Goal: Task Accomplishment & Management: Complete application form

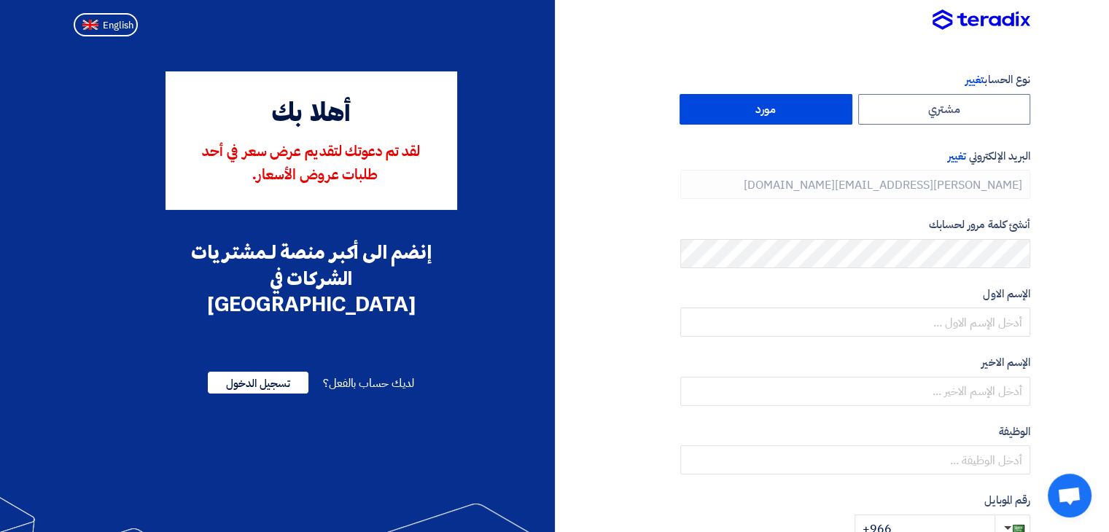
type input "[PHONE_NUMBER]"
click at [766, 109] on label "مورد" at bounding box center [765, 109] width 173 height 31
click at [766, 109] on input "مورد" at bounding box center [765, 109] width 171 height 29
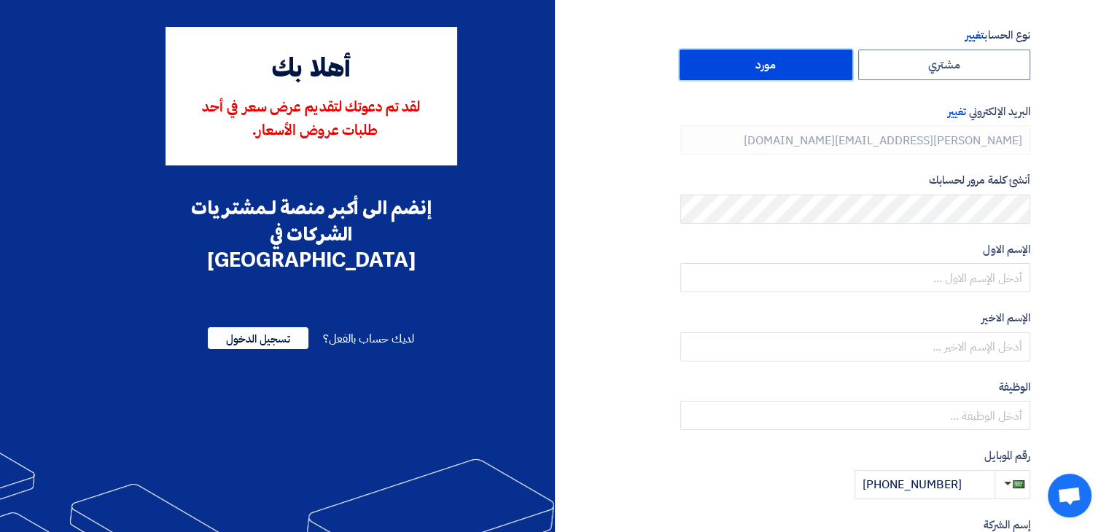
scroll to position [74, 0]
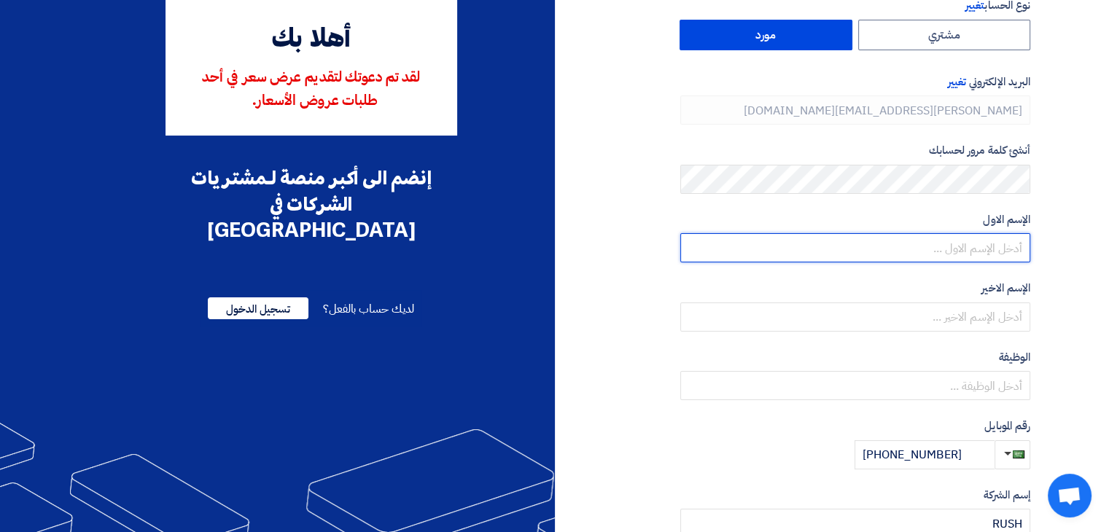
click at [954, 246] on input "text" at bounding box center [855, 247] width 350 height 29
type input "6"
type input "m"
type input "[PERSON_NAME]"
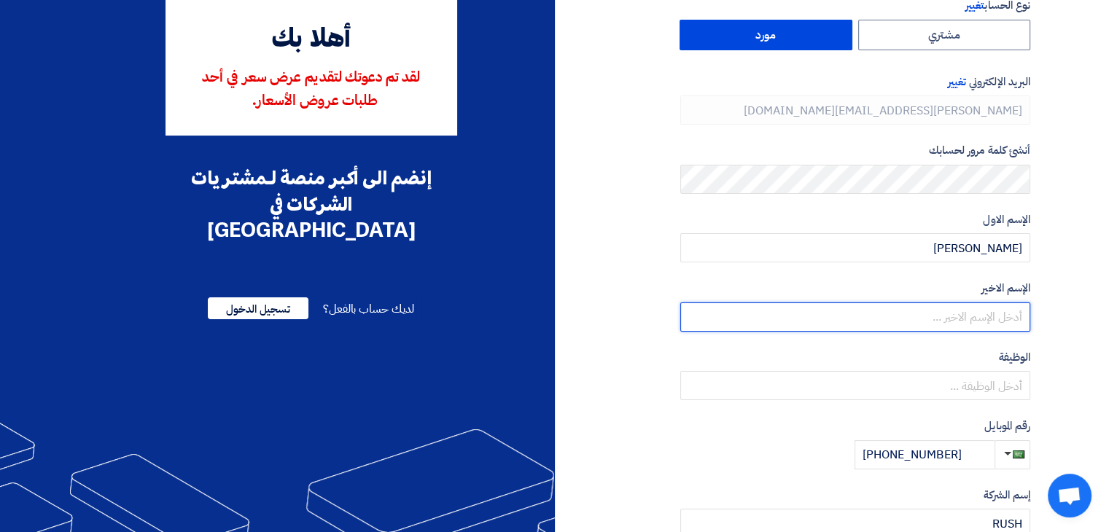
click at [957, 316] on input "text" at bounding box center [855, 317] width 350 height 29
type input "Hayajneh"
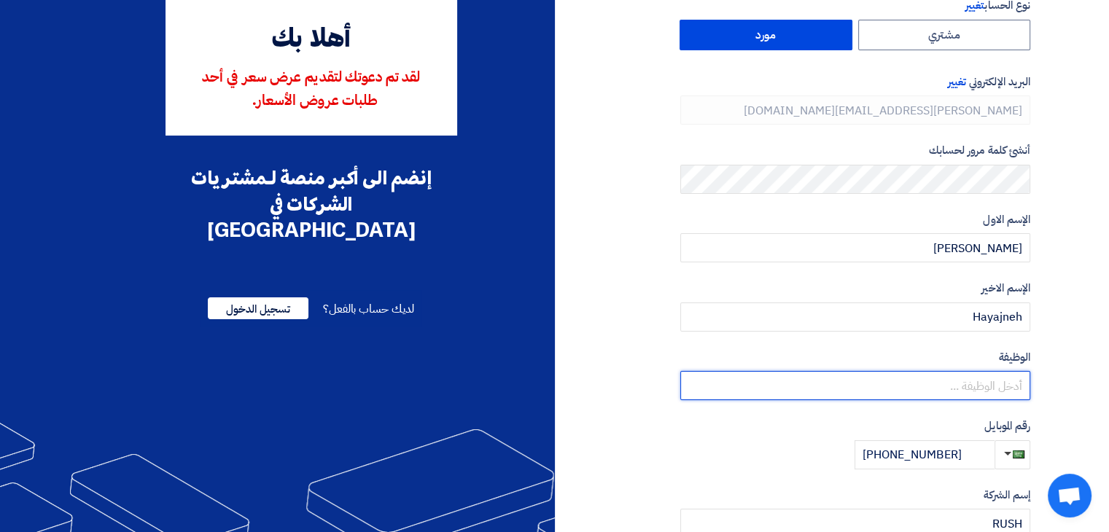
click at [977, 387] on input "text" at bounding box center [855, 385] width 350 height 29
type input "s"
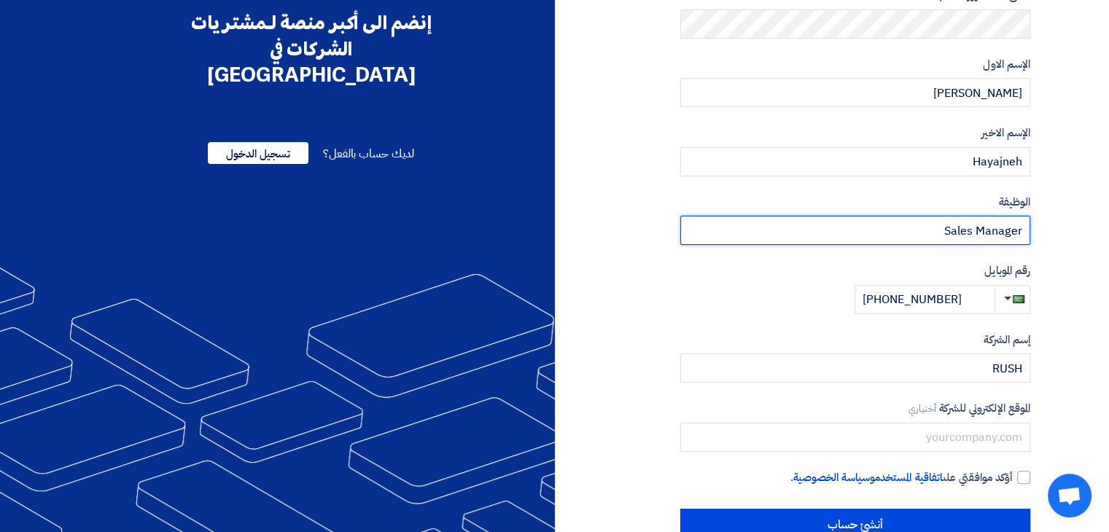
scroll to position [267, 0]
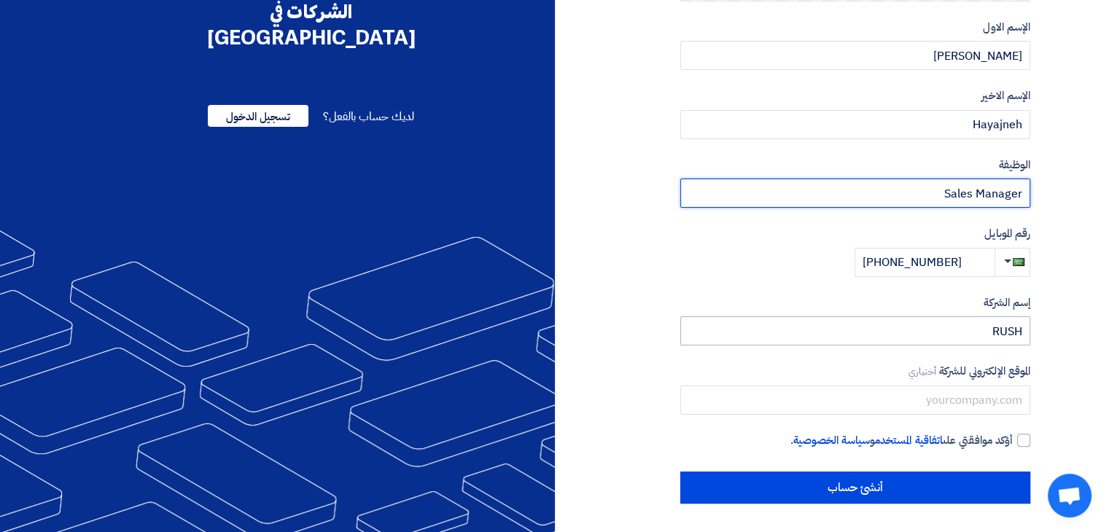
type input "Sales Manager"
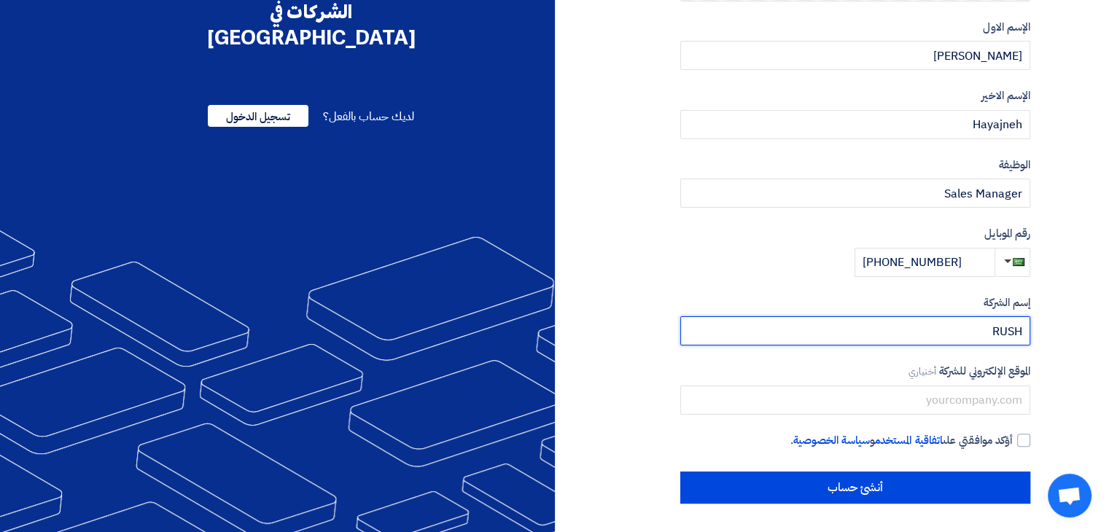
click at [1021, 331] on input "RUSH" at bounding box center [855, 330] width 350 height 29
click at [989, 330] on input "RUSH" at bounding box center [855, 330] width 350 height 29
type input "RUSH Pest Control"
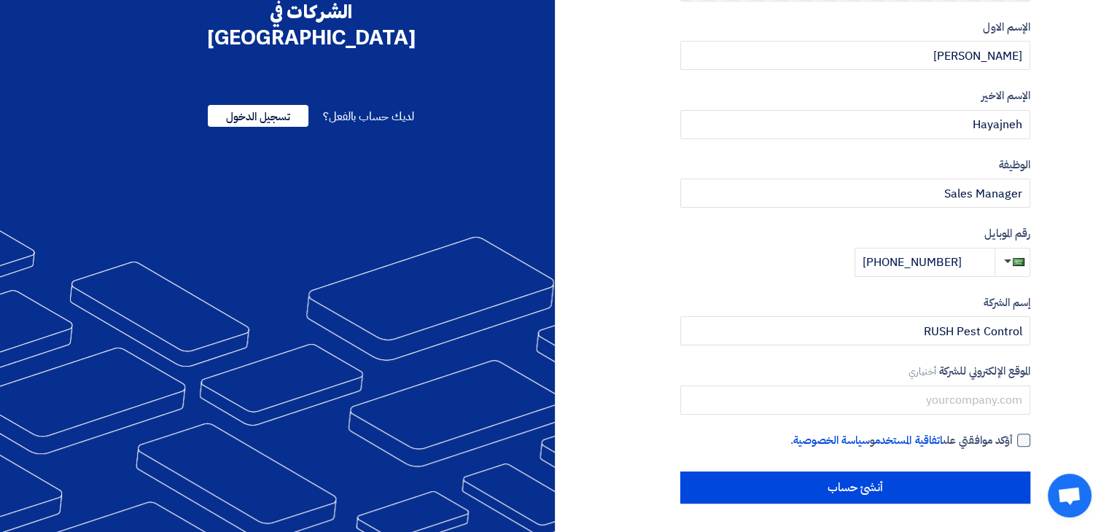
click at [1021, 437] on div at bounding box center [1023, 440] width 13 height 13
click at [1013, 437] on input "أؤكد موافقتي على اتفاقية المستخدم و سياسة الخصوصية ." at bounding box center [838, 446] width 350 height 29
checkbox input "true"
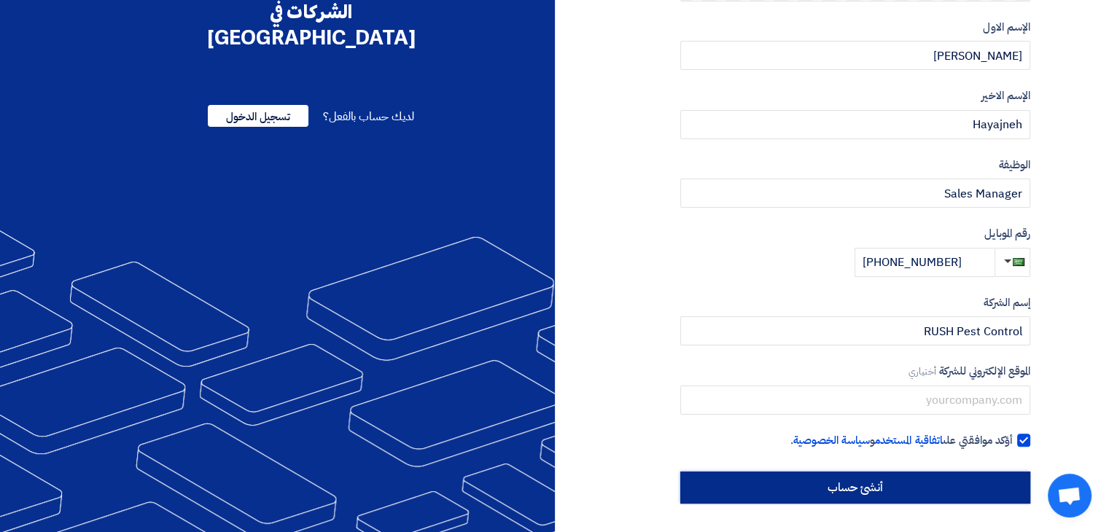
click at [856, 482] on input "أنشئ حساب" at bounding box center [855, 488] width 350 height 32
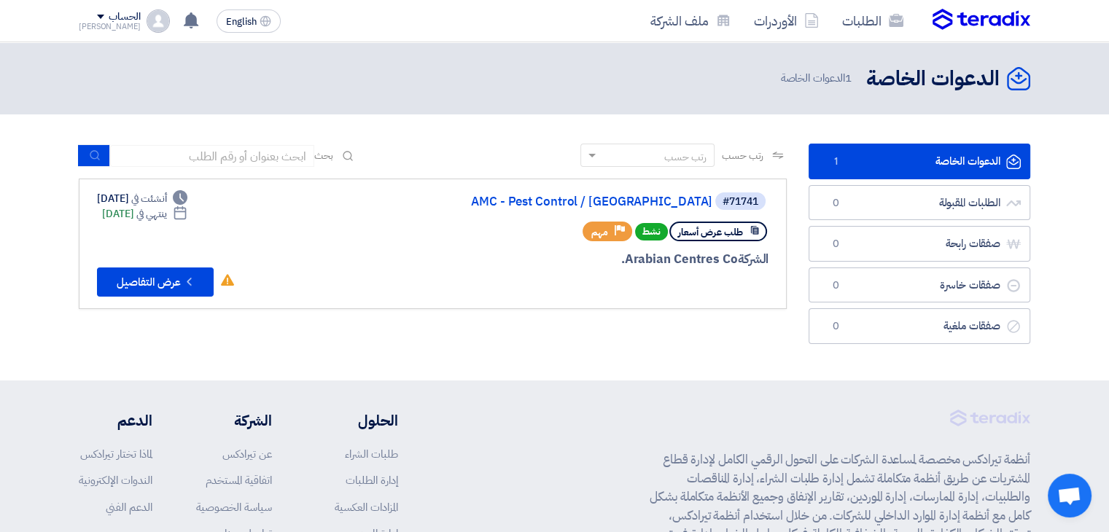
click at [106, 26] on div "[PERSON_NAME]" at bounding box center [110, 27] width 62 height 8
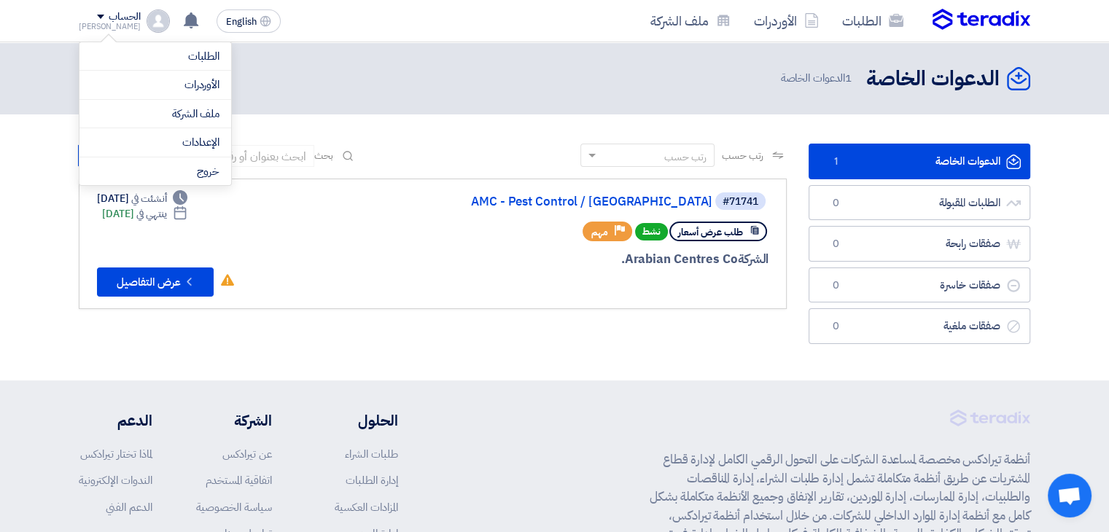
click at [106, 26] on div "[PERSON_NAME]" at bounding box center [110, 27] width 62 height 8
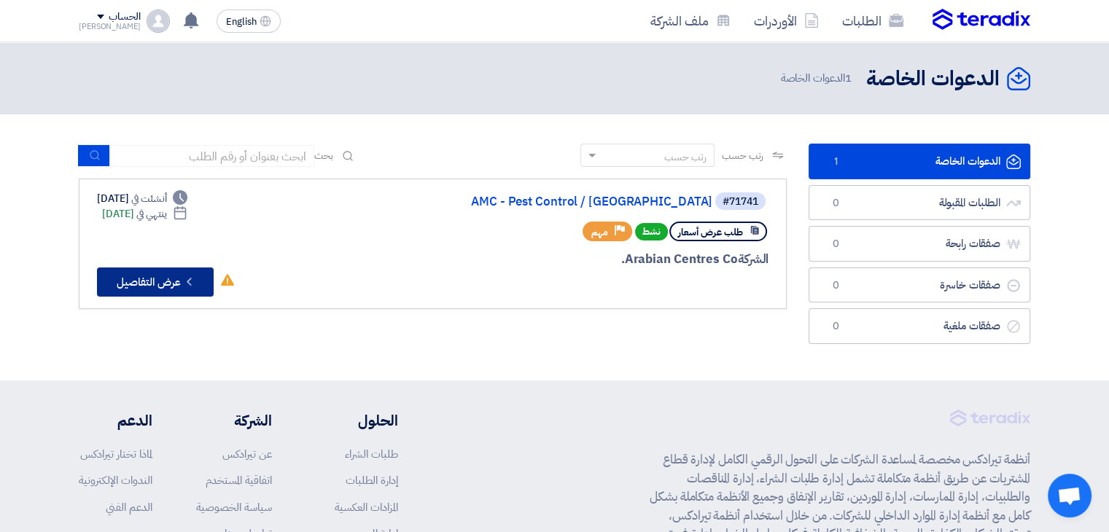
click at [164, 280] on button "Check details عرض التفاصيل" at bounding box center [155, 282] width 117 height 29
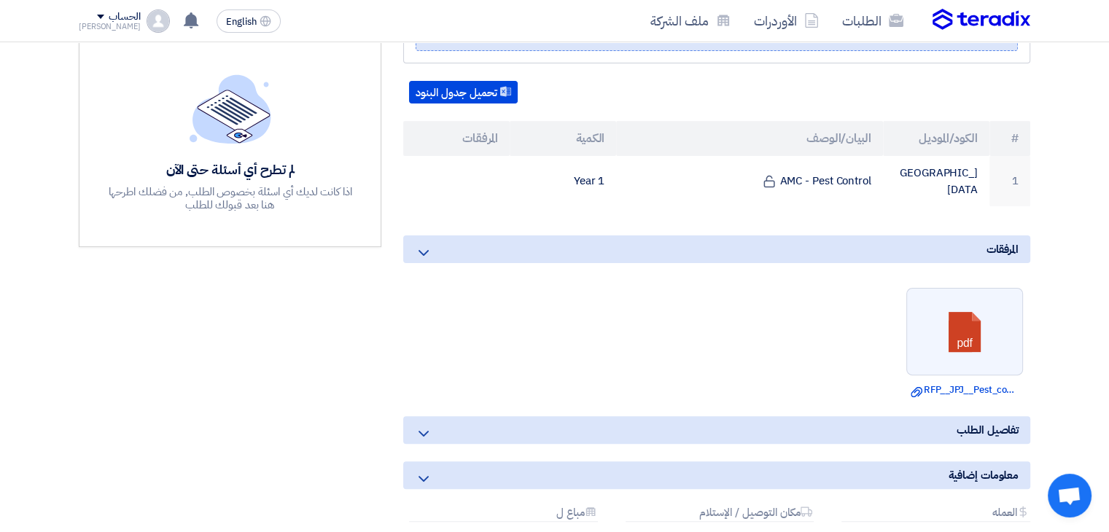
scroll to position [337, 0]
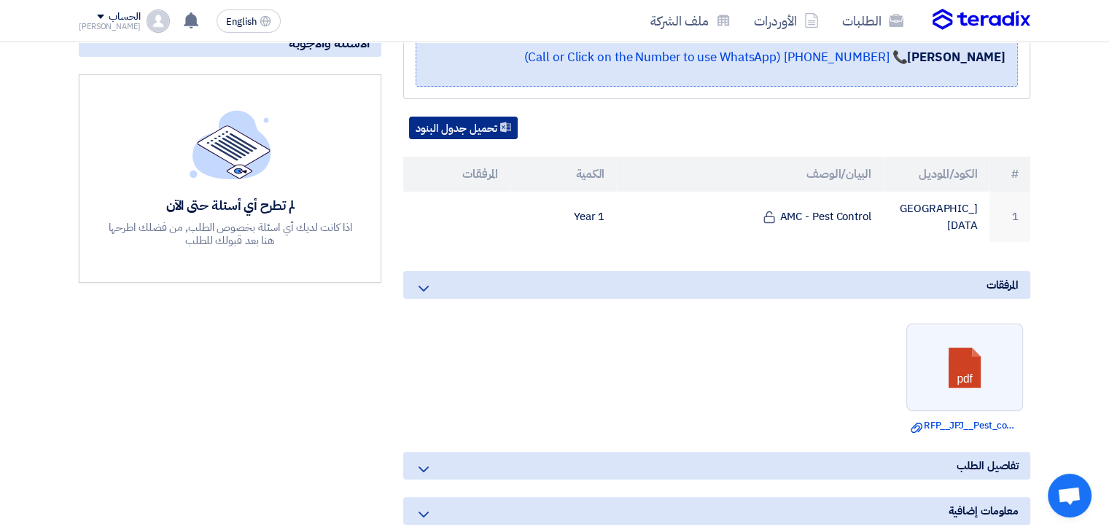
click at [495, 125] on button "تحميل جدول البنود" at bounding box center [463, 128] width 109 height 23
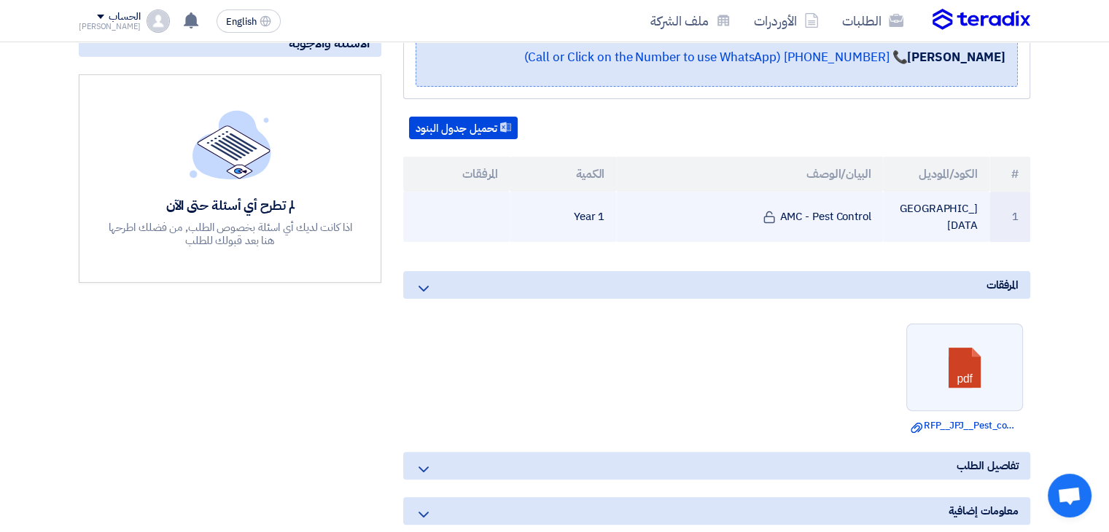
click at [924, 211] on td "[GEOGRAPHIC_DATA]" at bounding box center [936, 217] width 106 height 50
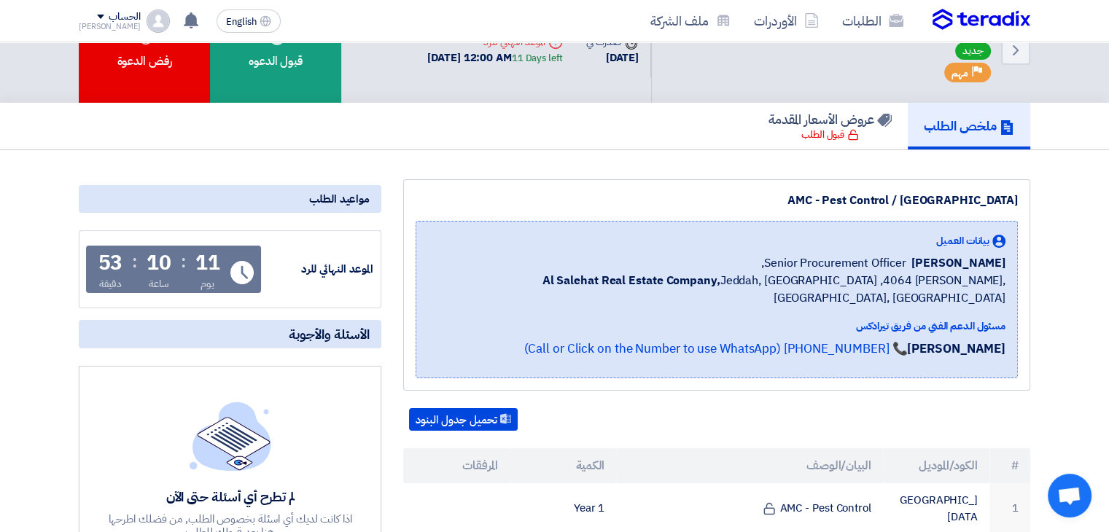
scroll to position [42, 0]
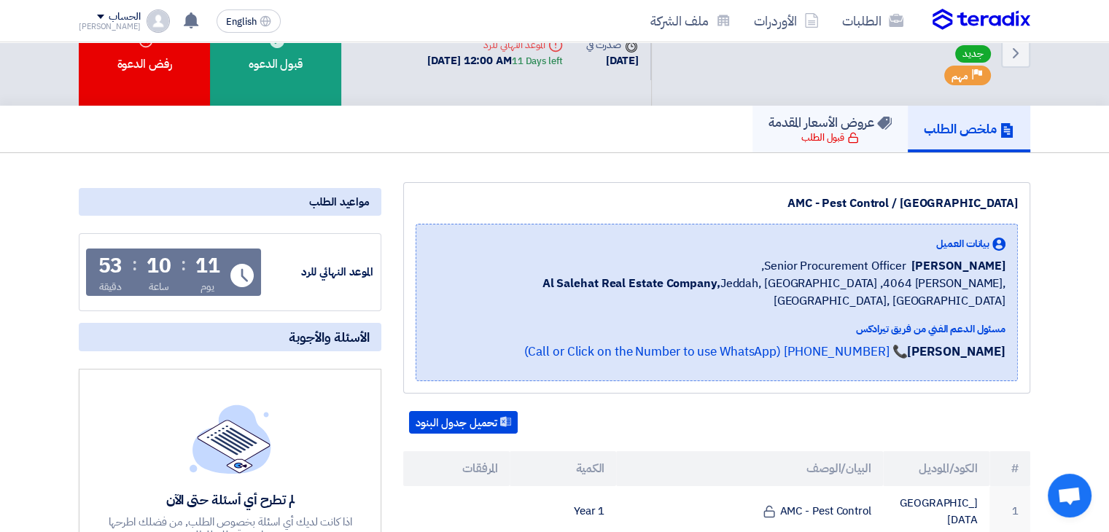
click at [817, 128] on h5 "عروض الأسعار المقدمة" at bounding box center [829, 122] width 123 height 17
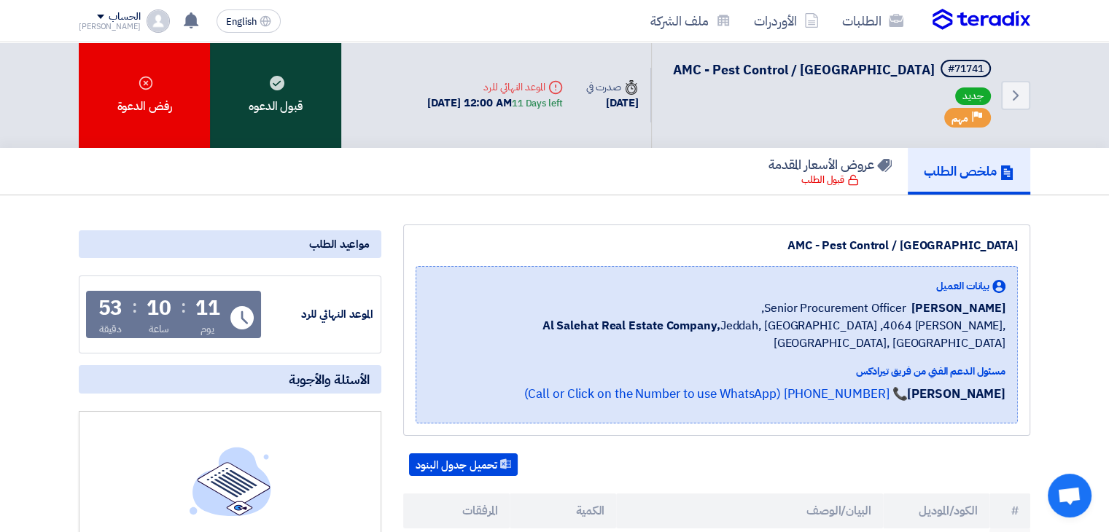
click at [270, 111] on div "قبول الدعوه" at bounding box center [275, 95] width 131 height 106
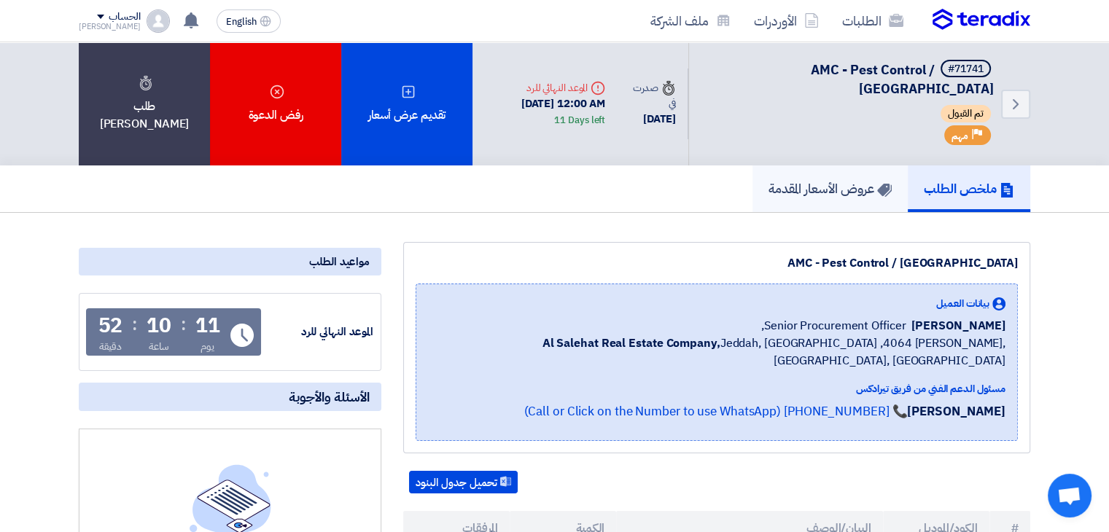
click at [836, 198] on link "عروض الأسعار المقدمة" at bounding box center [829, 188] width 155 height 47
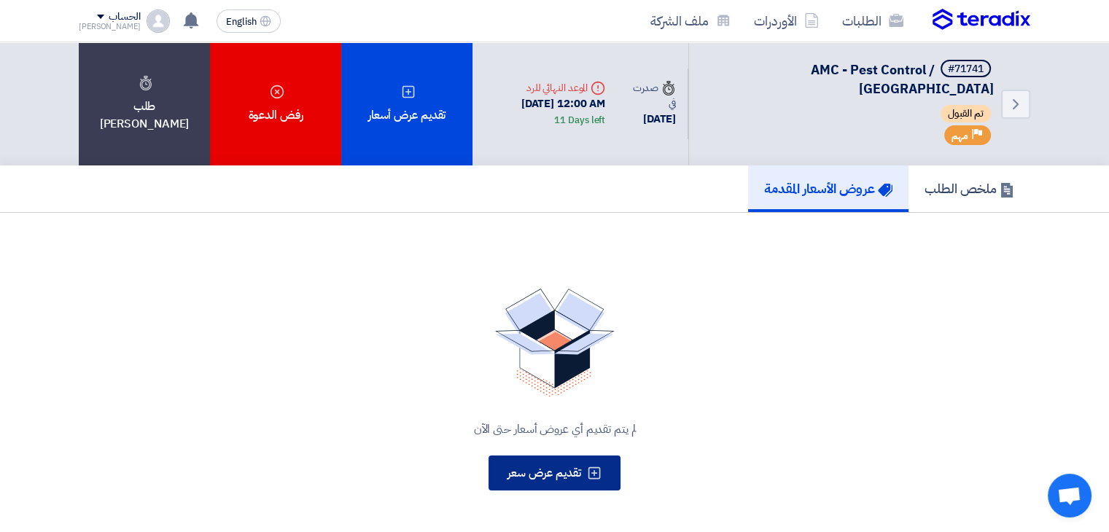
click at [558, 473] on span "تقديم عرض سعر" at bounding box center [544, 472] width 74 height 17
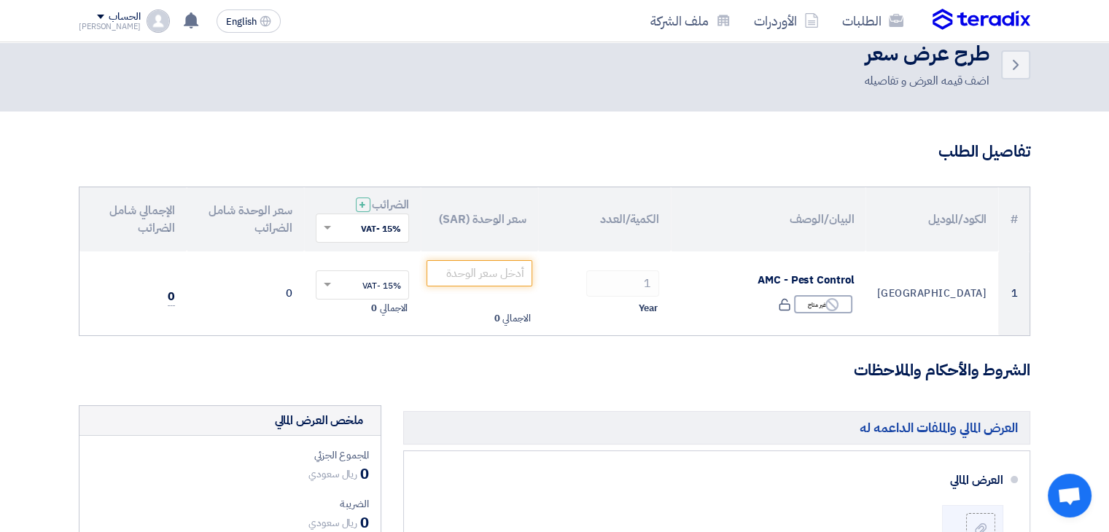
scroll to position [22, 0]
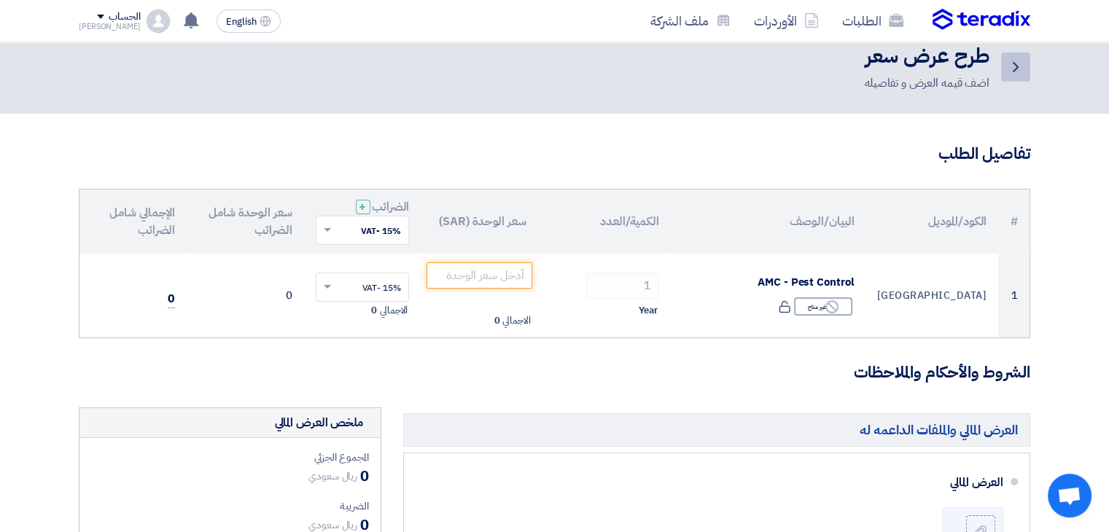
click at [1008, 73] on icon "Back" at bounding box center [1015, 66] width 17 height 17
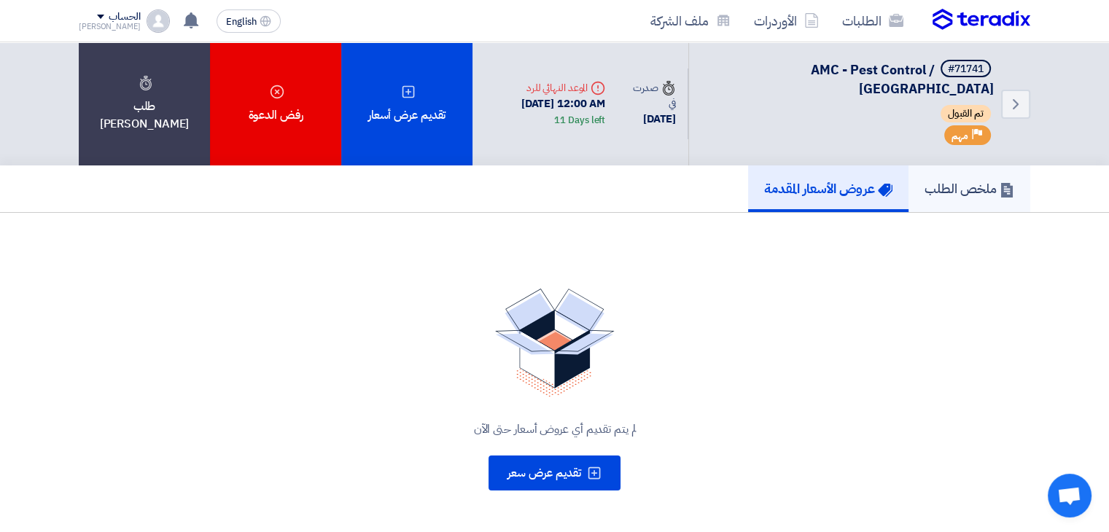
click at [965, 183] on h5 "ملخص الطلب" at bounding box center [969, 188] width 90 height 17
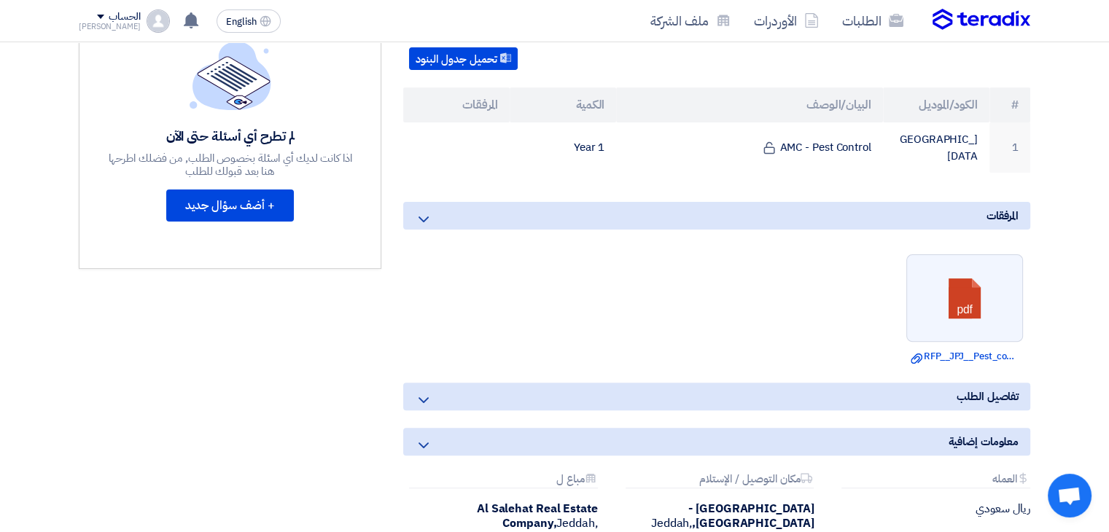
scroll to position [461, 0]
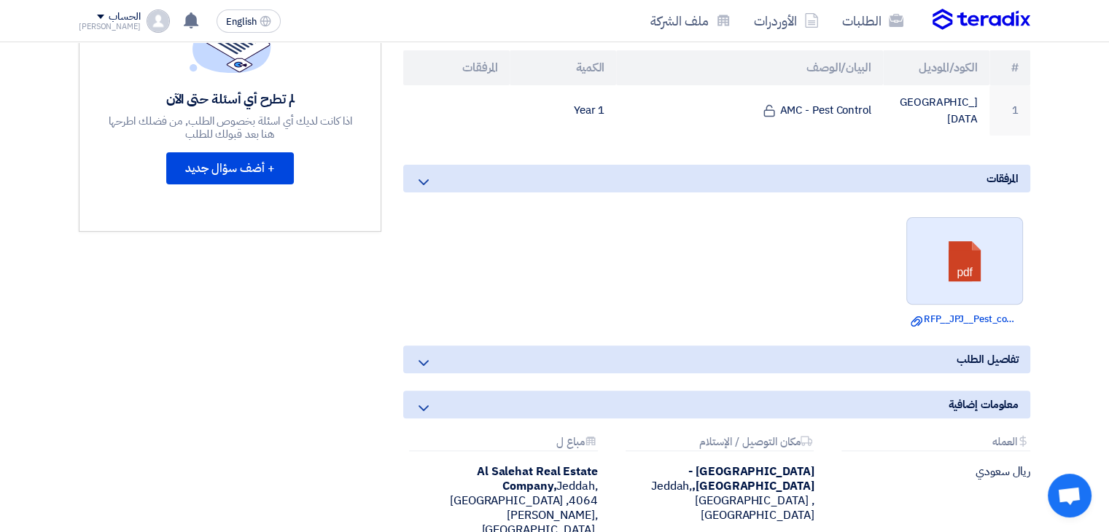
click at [954, 230] on link at bounding box center [965, 261] width 117 height 87
